Goal: Task Accomplishment & Management: Complete application form

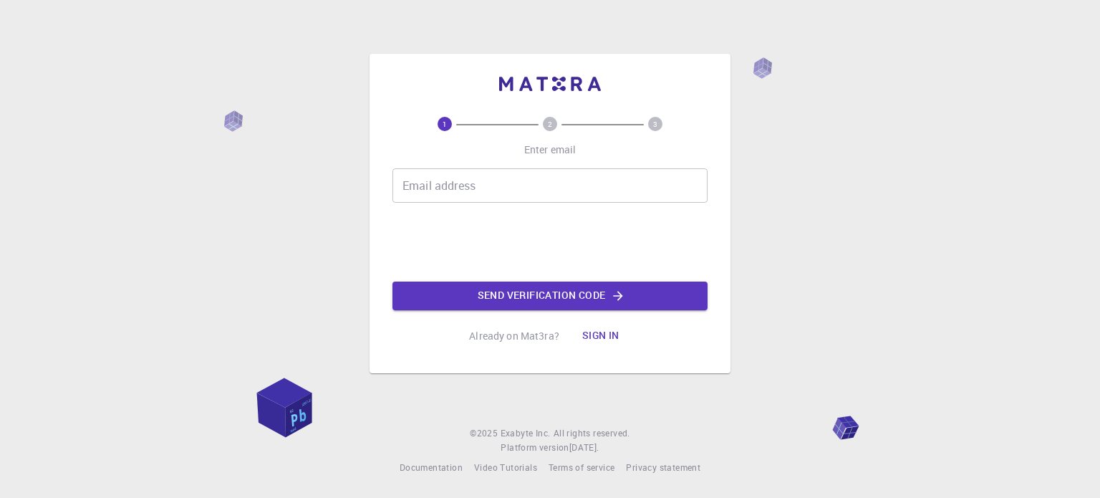
click at [481, 183] on input "Email address" at bounding box center [549, 185] width 315 height 34
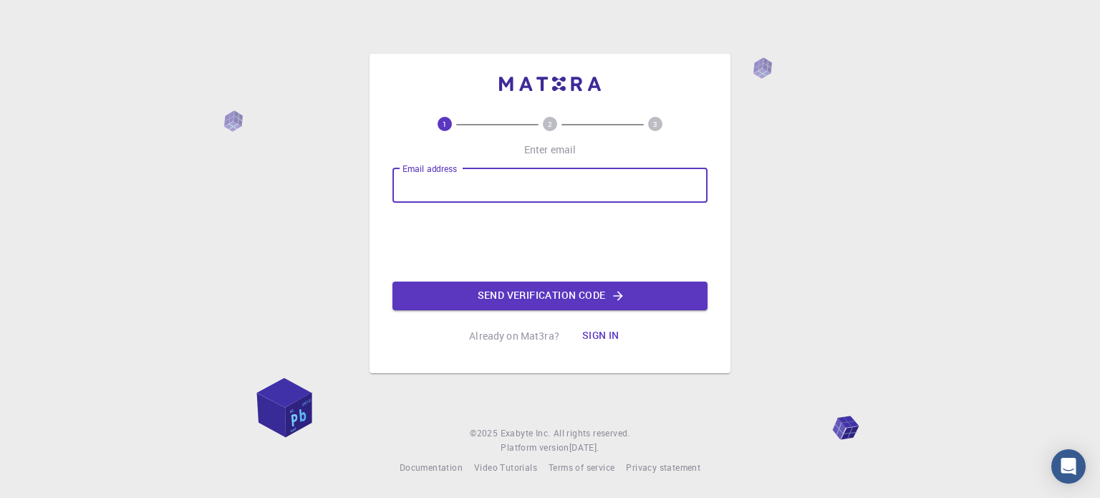
type input "[EMAIL_ADDRESS][DOMAIN_NAME]"
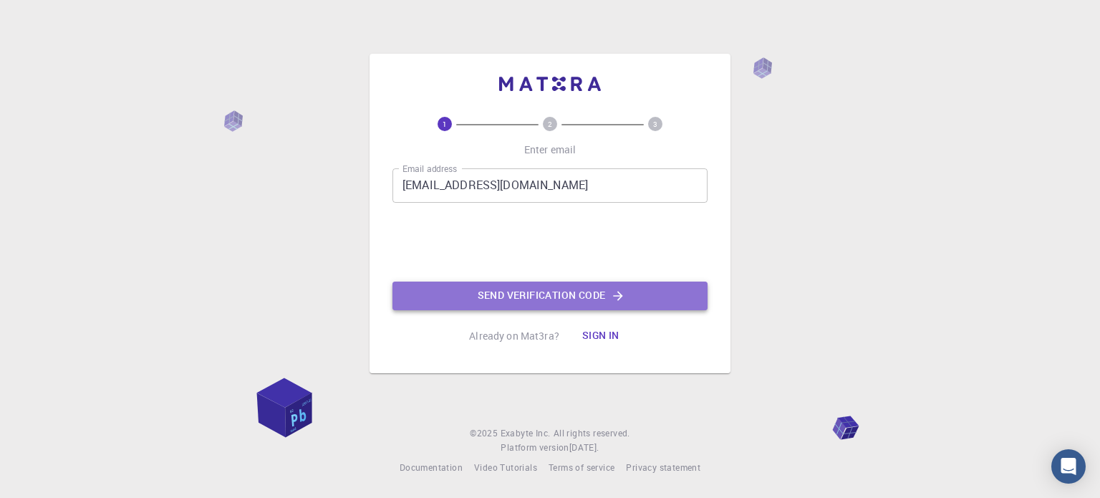
click at [480, 302] on button "Send verification code" at bounding box center [549, 295] width 315 height 29
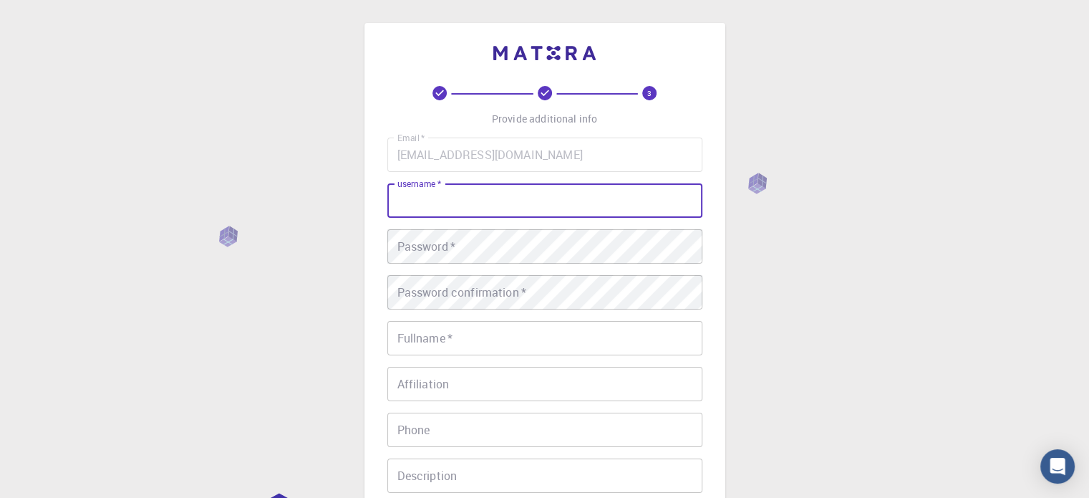
click at [497, 212] on input "username   *" at bounding box center [544, 200] width 315 height 34
type input "JP"
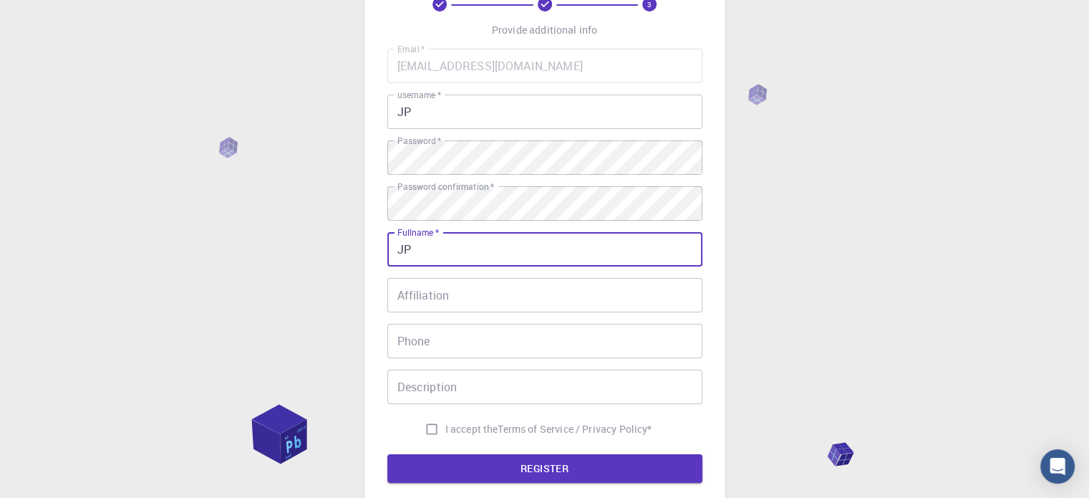
scroll to position [97, 0]
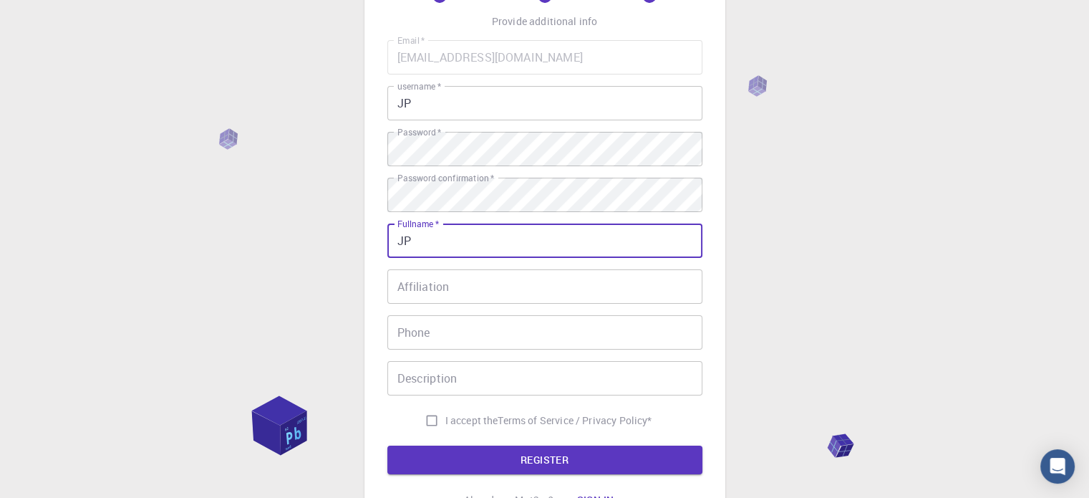
type input "JP"
click at [473, 294] on input "Affiliation" at bounding box center [544, 286] width 315 height 34
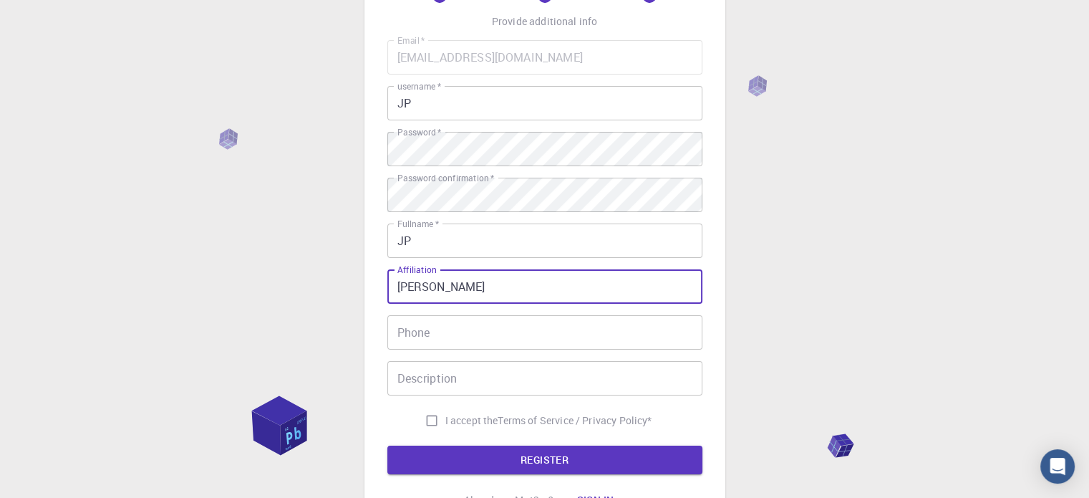
type input "[PERSON_NAME]"
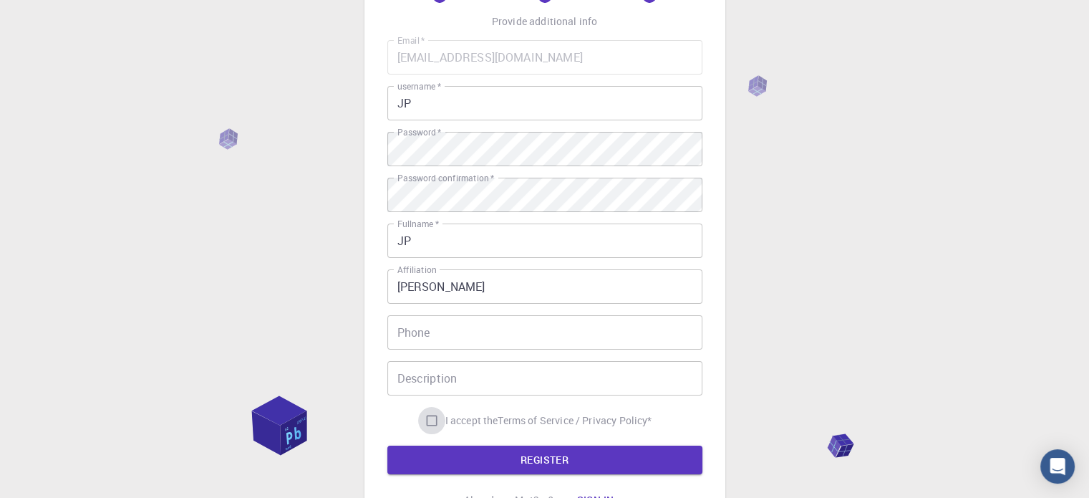
click at [424, 412] on input "I accept the Terms of Service / Privacy Policy *" at bounding box center [431, 420] width 27 height 27
checkbox input "true"
click at [517, 458] on button "REGISTER" at bounding box center [544, 459] width 315 height 29
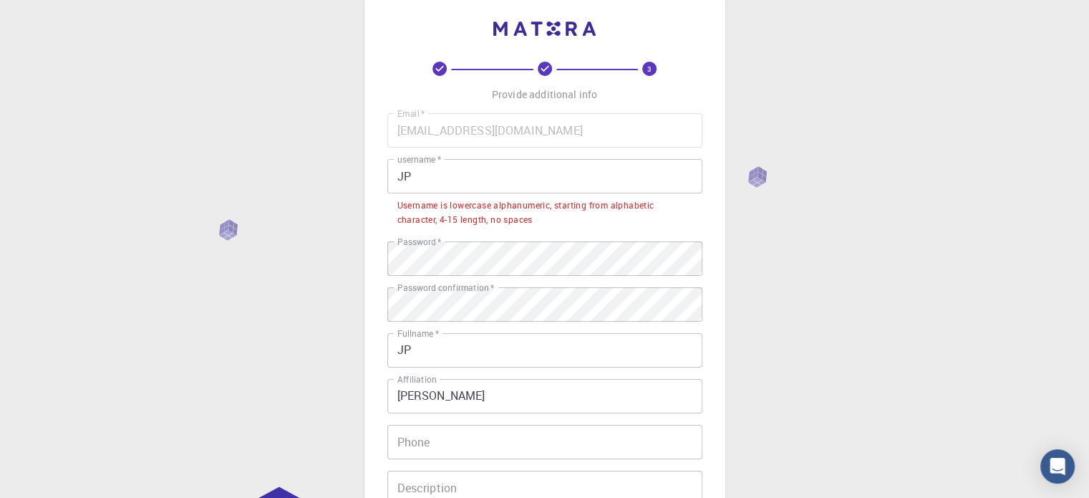
scroll to position [0, 0]
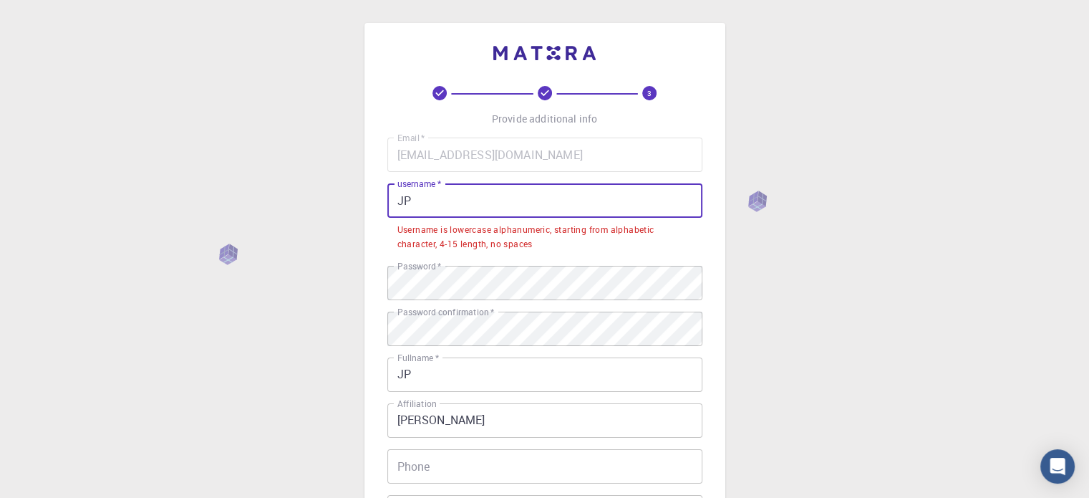
click at [460, 195] on input "JP" at bounding box center [544, 200] width 315 height 34
type input "J"
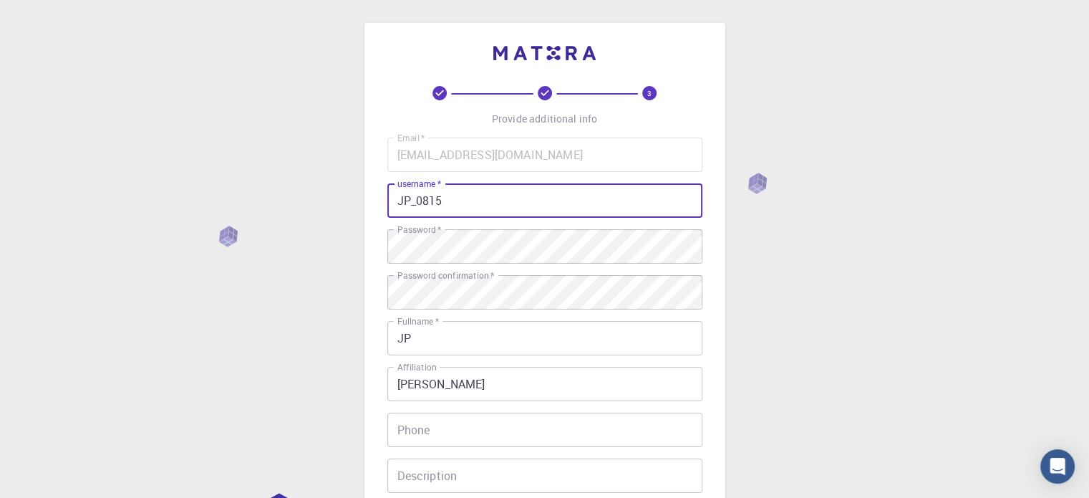
scroll to position [230, 0]
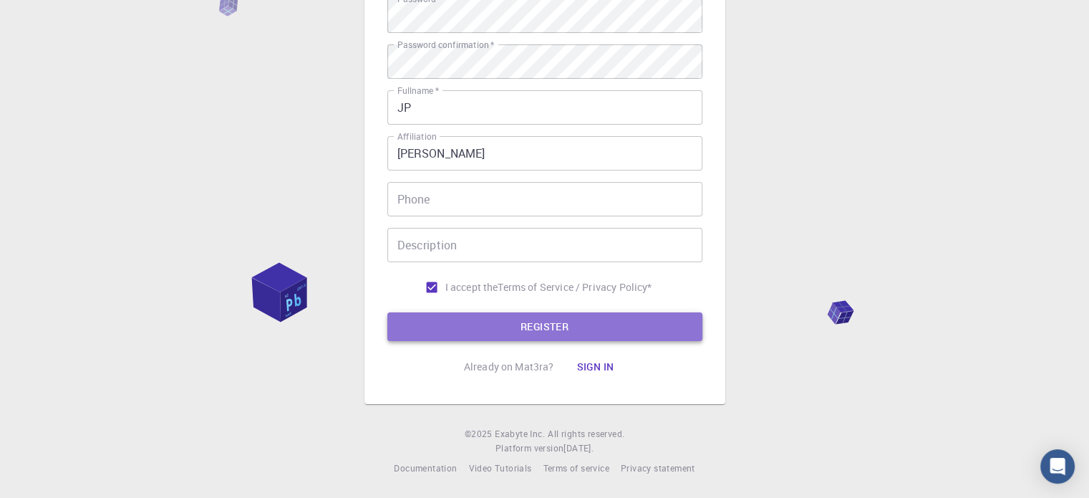
click at [491, 334] on button "REGISTER" at bounding box center [544, 326] width 315 height 29
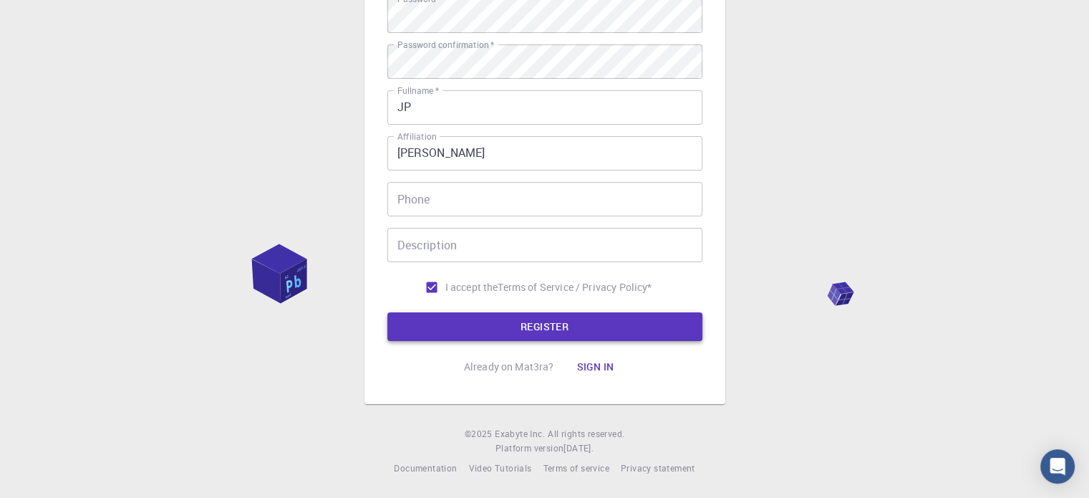
scroll to position [0, 0]
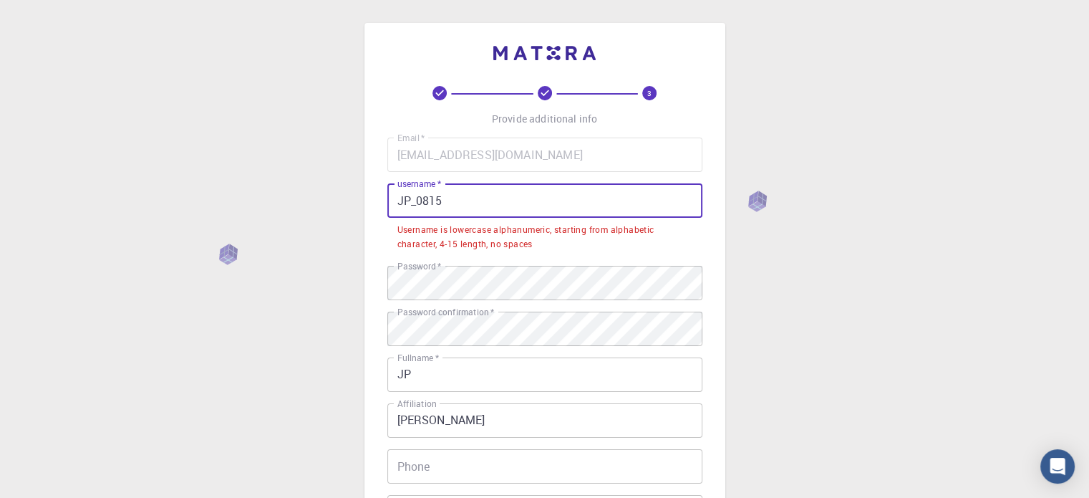
click at [409, 201] on input "JP_0815" at bounding box center [544, 200] width 315 height 34
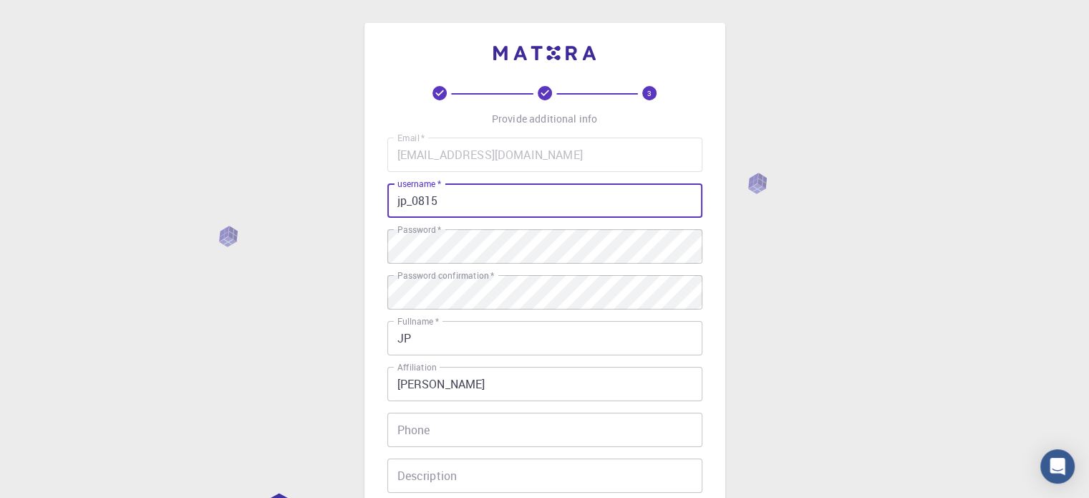
scroll to position [230, 0]
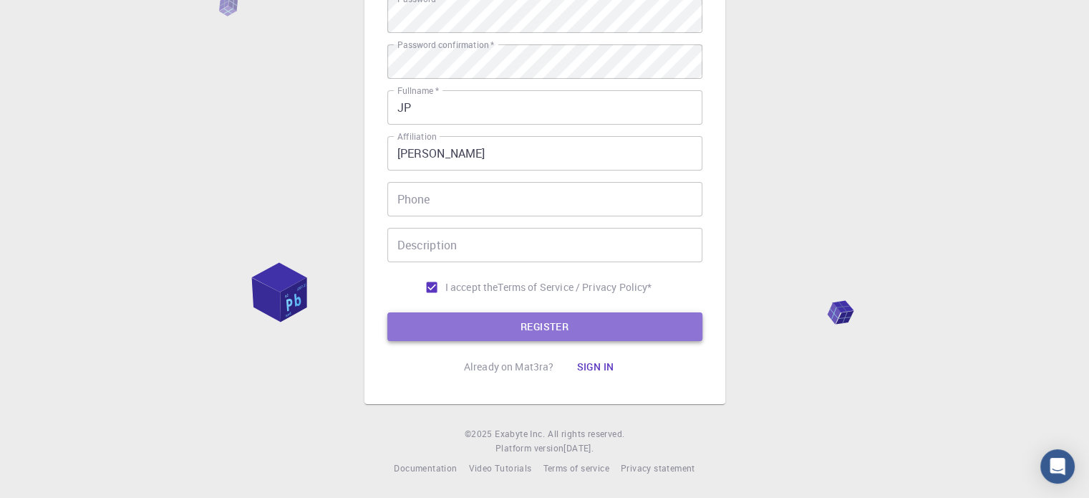
click at [550, 329] on button "REGISTER" at bounding box center [544, 326] width 315 height 29
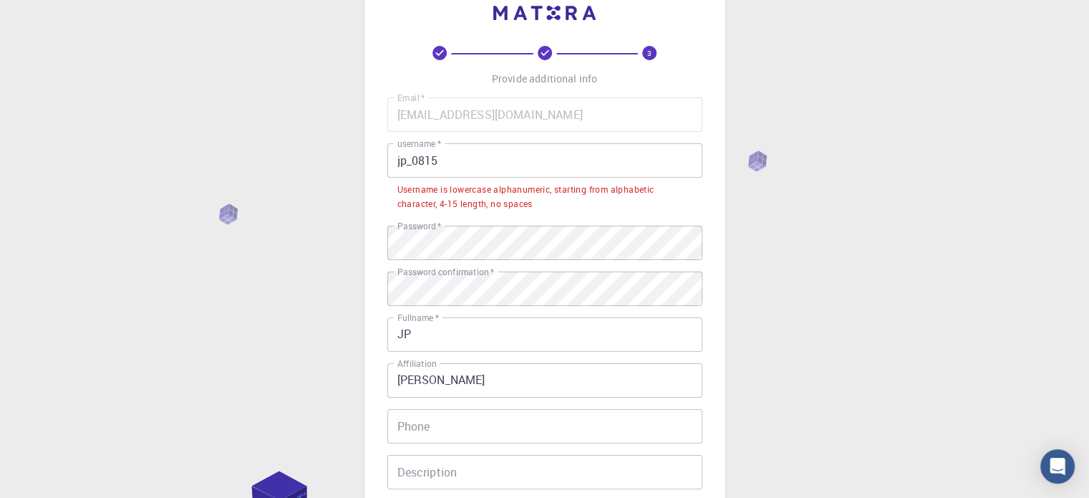
scroll to position [0, 0]
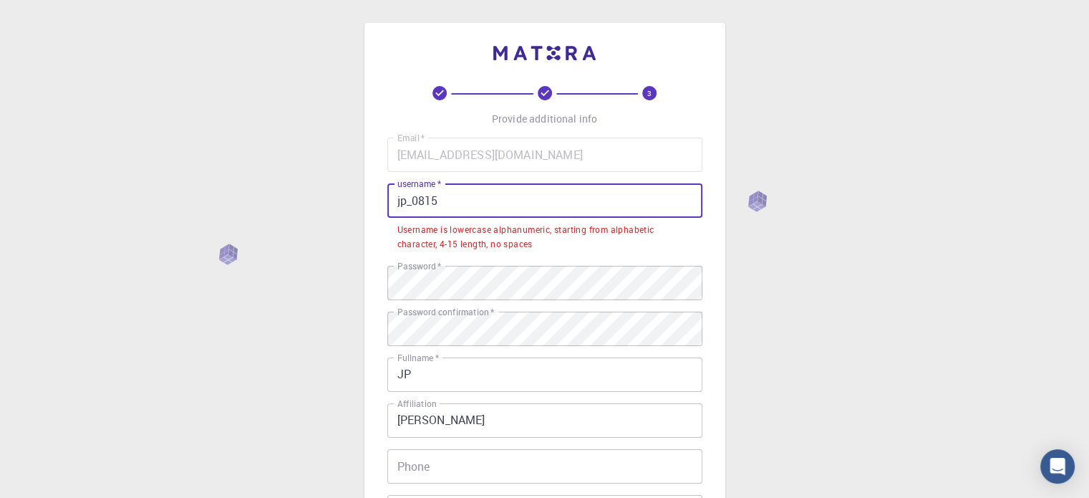
click at [444, 200] on input "jp_0815" at bounding box center [544, 200] width 315 height 34
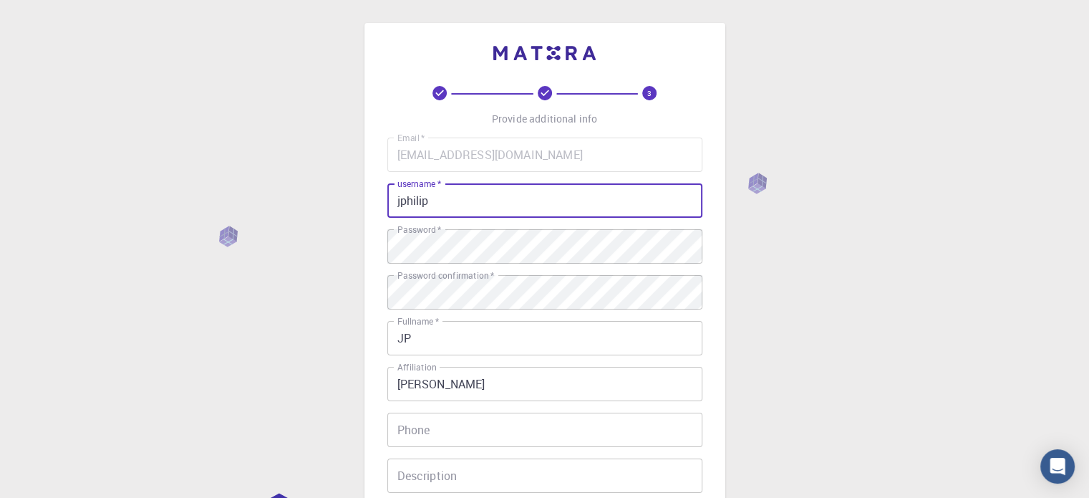
scroll to position [230, 0]
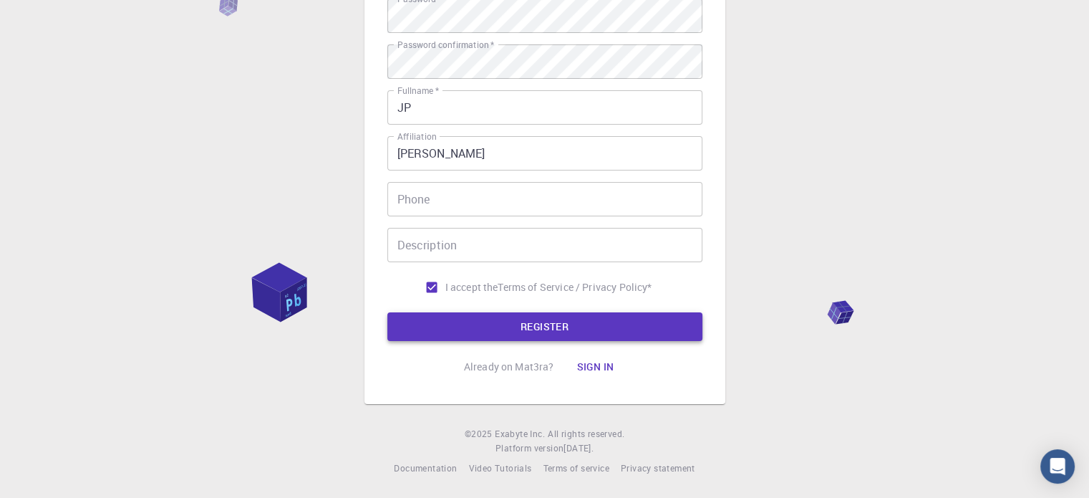
type input "jphilip"
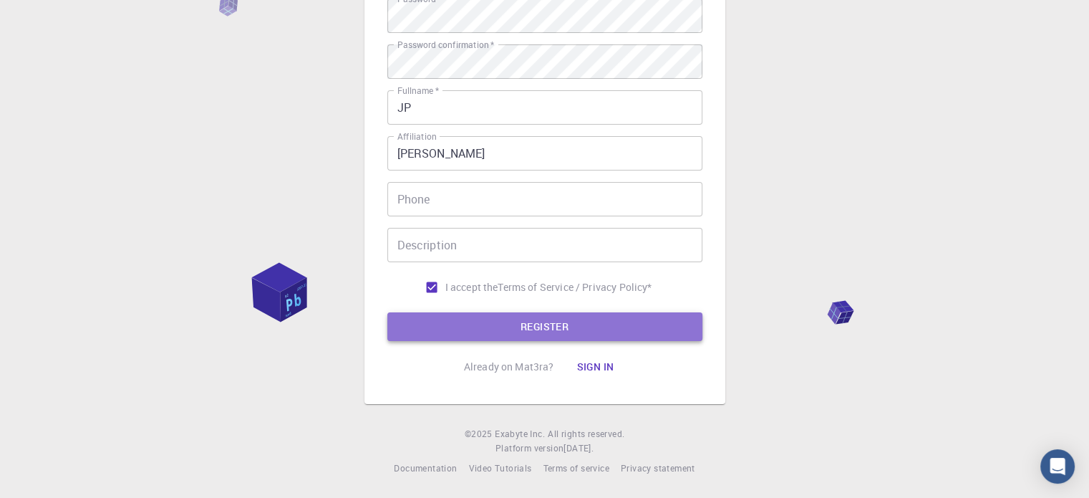
click at [474, 332] on button "REGISTER" at bounding box center [544, 326] width 315 height 29
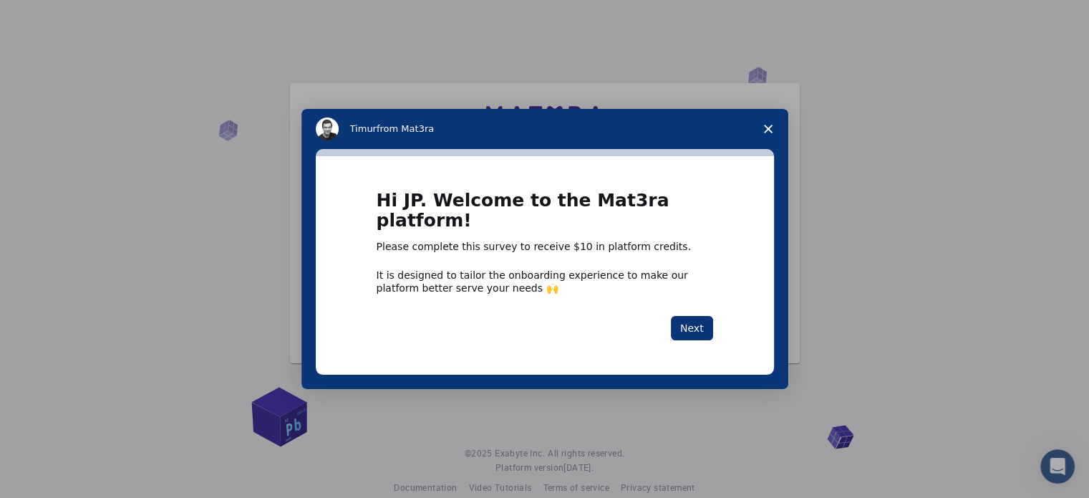
click at [769, 133] on icon "Close survey" at bounding box center [768, 129] width 9 height 9
